Goal: Information Seeking & Learning: Check status

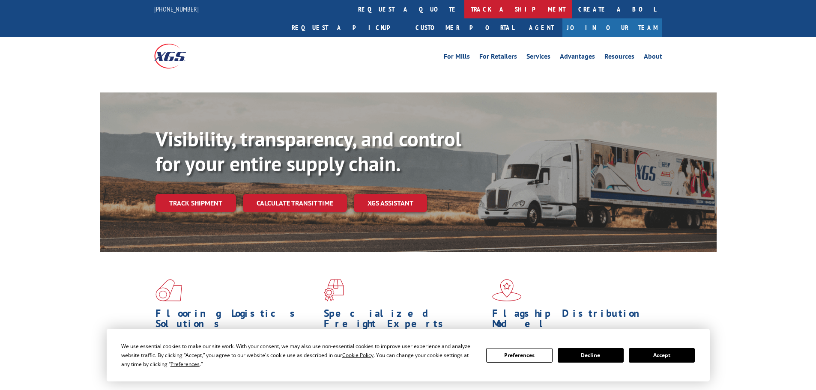
click at [465, 8] on link "track a shipment" at bounding box center [519, 9] width 108 height 18
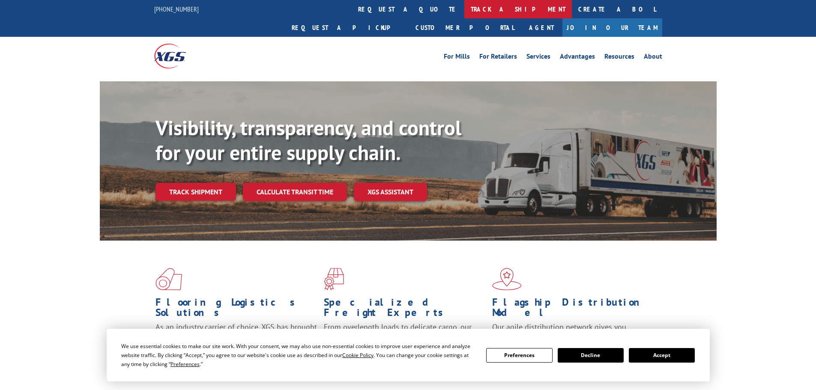
click at [465, 5] on link "track a shipment" at bounding box center [519, 9] width 108 height 18
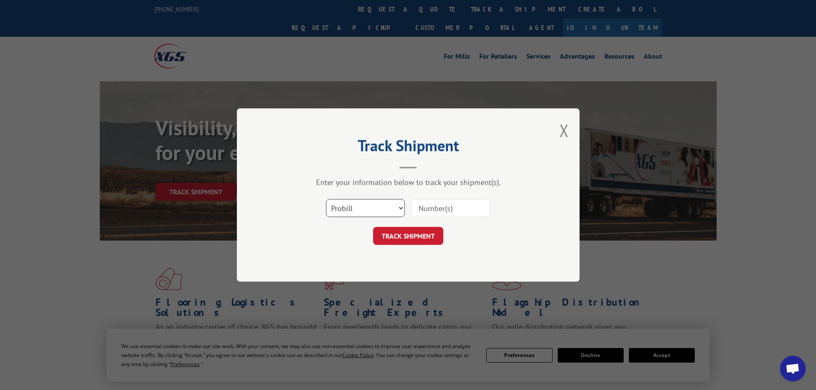
click at [378, 207] on select "Select category... Probill BOL PO" at bounding box center [365, 208] width 79 height 18
select select "po"
click at [326, 199] on select "Select category... Probill BOL PO" at bounding box center [365, 208] width 79 height 18
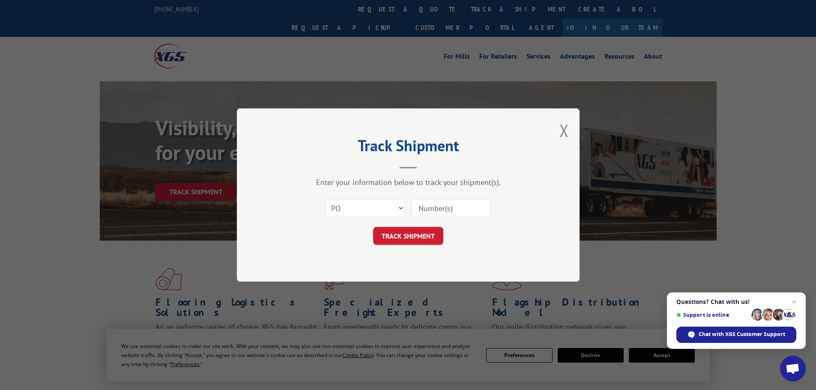
paste input "64535133"
type input "64535133"
click at [416, 236] on button "TRACK SHIPMENT" at bounding box center [408, 236] width 70 height 18
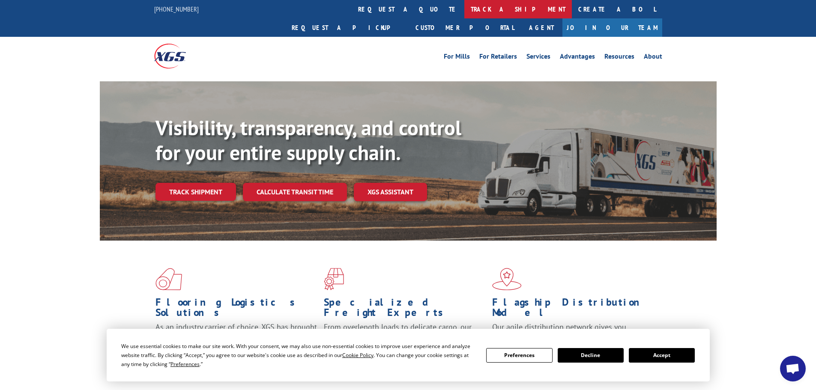
click at [465, 10] on link "track a shipment" at bounding box center [519, 9] width 108 height 18
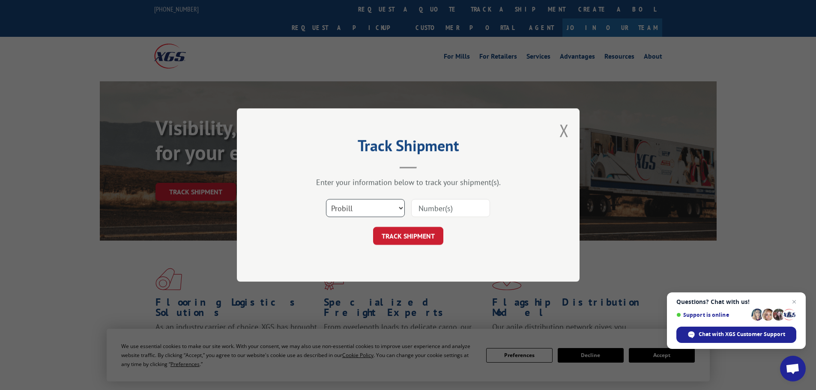
click at [363, 211] on select "Select category... Probill BOL PO" at bounding box center [365, 208] width 79 height 18
select select "po"
click at [326, 199] on select "Select category... Probill BOL PO" at bounding box center [365, 208] width 79 height 18
paste input "64535162"
type input "64535162"
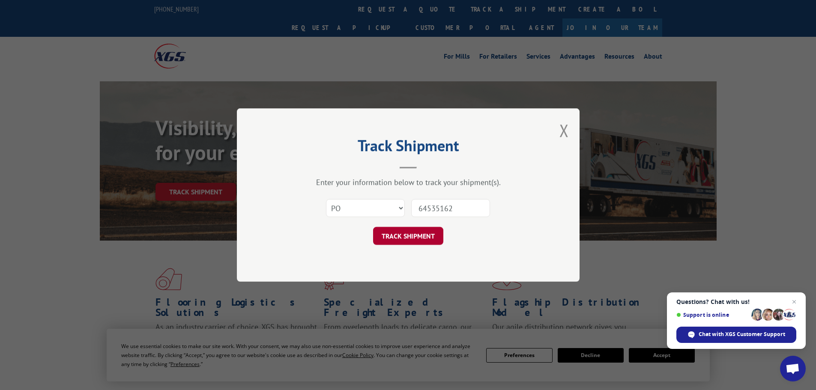
click at [434, 235] on button "TRACK SHIPMENT" at bounding box center [408, 236] width 70 height 18
